Goal: Use online tool/utility: Use online tool/utility

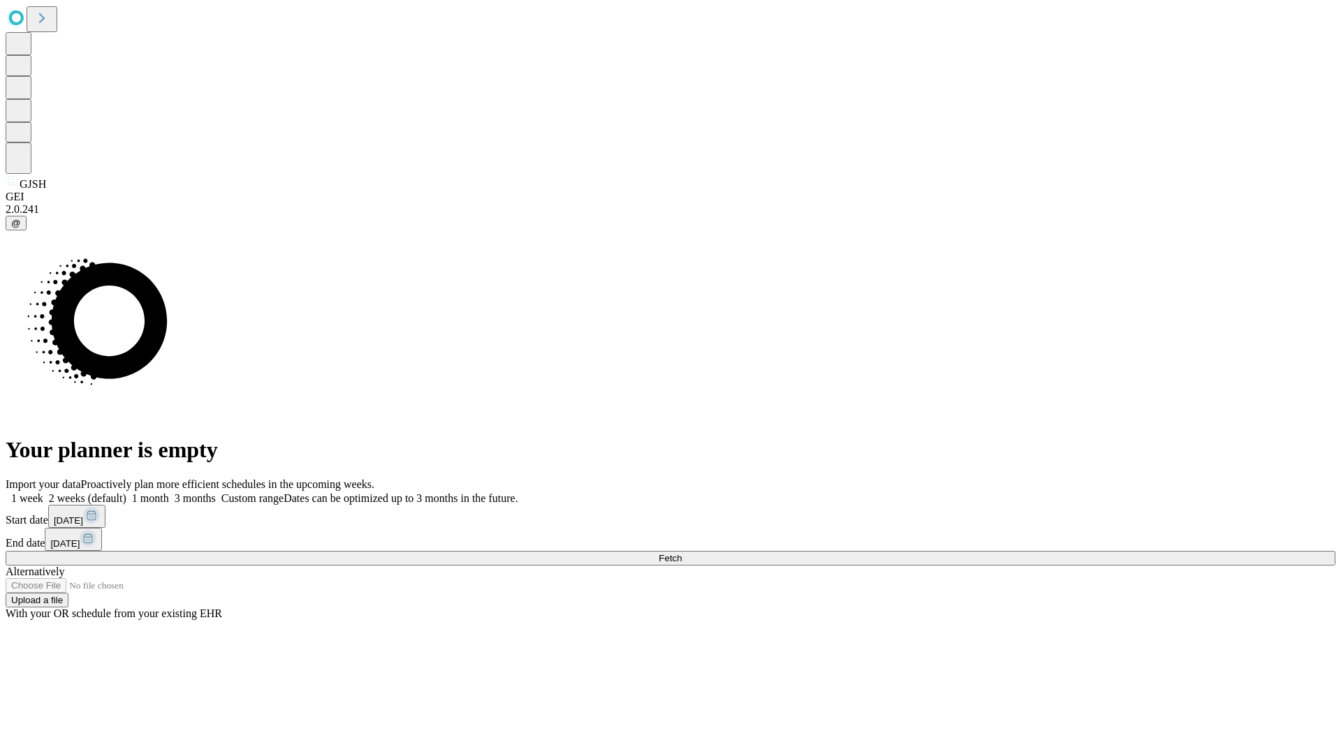
click at [681, 553] on span "Fetch" at bounding box center [669, 558] width 23 height 10
